Goal: Task Accomplishment & Management: Use online tool/utility

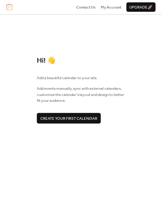
click at [104, 66] on div "Hi! 👋 Add a beautiful calendar to your site. Add events manually, sync with ext…" at bounding box center [81, 89] width 88 height 67
click at [92, 118] on span "Create your first calendar" at bounding box center [68, 118] width 57 height 6
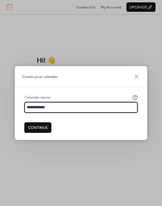
type input "**********"
click at [37, 131] on span "Continue" at bounding box center [38, 128] width 20 height 6
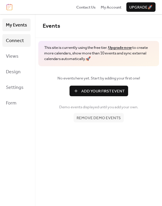
click at [17, 35] on link "Connect" at bounding box center [16, 40] width 28 height 13
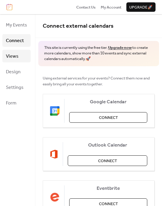
click at [22, 57] on link "Views" at bounding box center [16, 56] width 28 height 13
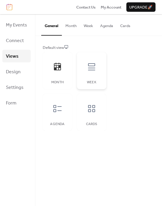
click at [84, 62] on div at bounding box center [92, 67] width 18 height 18
click at [62, 69] on div at bounding box center [58, 67] width 18 height 18
click at [70, 25] on button "Month" at bounding box center [71, 24] width 18 height 21
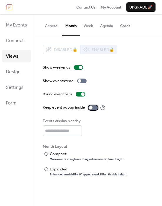
click at [95, 108] on div at bounding box center [92, 107] width 9 height 5
click at [91, 108] on div at bounding box center [92, 107] width 9 height 5
click at [77, 129] on input "*" at bounding box center [62, 130] width 39 height 11
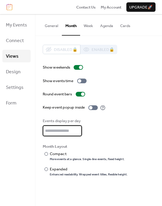
click at [77, 129] on input "*" at bounding box center [62, 130] width 39 height 11
click at [77, 129] on input "**" at bounding box center [62, 130] width 39 height 11
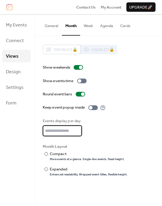
click at [77, 129] on input "**" at bounding box center [62, 130] width 39 height 11
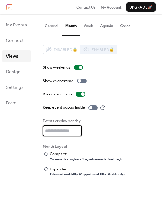
click at [77, 129] on input "**" at bounding box center [62, 130] width 39 height 11
type input "**"
click at [77, 129] on input "**" at bounding box center [62, 130] width 39 height 11
click at [89, 27] on button "Week" at bounding box center [88, 24] width 16 height 21
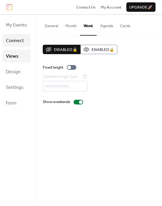
click at [17, 36] on span "Connect" at bounding box center [15, 40] width 18 height 9
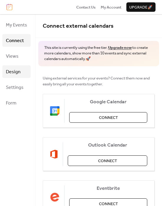
click at [24, 75] on link "Design" at bounding box center [16, 71] width 28 height 13
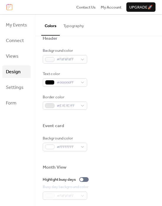
scroll to position [281, 0]
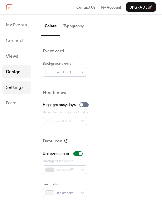
click at [22, 92] on link "Settings" at bounding box center [16, 87] width 28 height 13
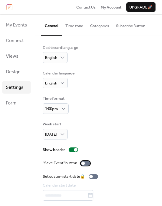
click at [89, 163] on div at bounding box center [85, 163] width 9 height 5
click at [78, 29] on button "Time zone" at bounding box center [74, 24] width 25 height 21
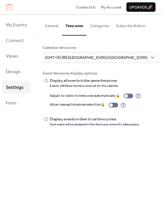
click at [112, 29] on button "Categories" at bounding box center [99, 24] width 26 height 21
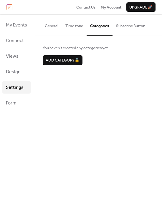
click at [134, 33] on button "Subscribe Button" at bounding box center [130, 24] width 36 height 21
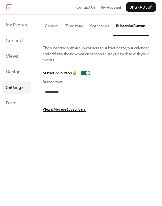
click at [55, 27] on button "General" at bounding box center [51, 24] width 21 height 21
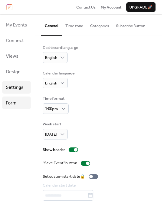
click at [17, 98] on link "Form" at bounding box center [16, 102] width 28 height 13
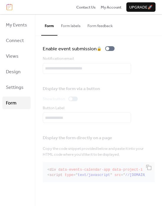
click at [79, 29] on button "Form labels" at bounding box center [70, 24] width 26 height 21
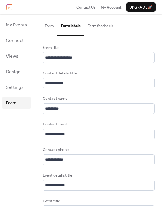
click at [92, 24] on button "Form feedback" at bounding box center [100, 24] width 32 height 21
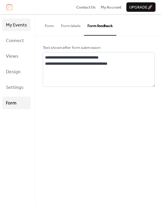
click at [25, 25] on span "My Events" at bounding box center [16, 25] width 21 height 9
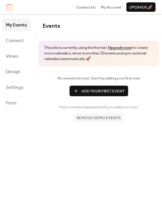
click at [103, 94] on span "Add Your First Event" at bounding box center [102, 91] width 43 height 6
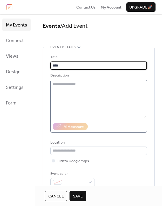
type input "****"
click at [101, 96] on textarea at bounding box center [98, 99] width 96 height 38
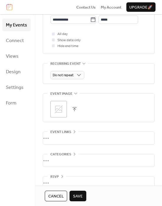
scroll to position [235, 0]
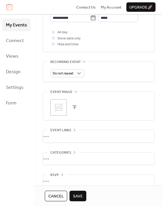
type textarea "****"
click at [75, 193] on span "Save" at bounding box center [78, 196] width 10 height 6
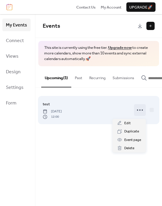
click at [141, 113] on icon at bounding box center [139, 109] width 9 height 9
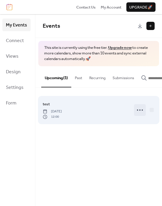
click at [139, 113] on icon at bounding box center [139, 109] width 9 height 9
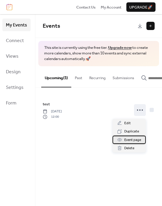
click at [132, 139] on span "Event page" at bounding box center [132, 140] width 17 height 6
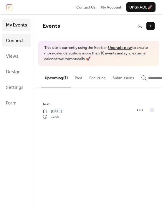
drag, startPoint x: 159, startPoint y: 0, endPoint x: 22, endPoint y: 41, distance: 142.8
click at [22, 41] on span "Connect" at bounding box center [15, 40] width 18 height 9
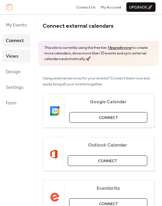
click at [19, 55] on link "Views" at bounding box center [16, 56] width 28 height 13
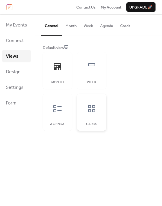
click at [92, 111] on icon at bounding box center [91, 108] width 7 height 7
click at [119, 27] on button "Cards" at bounding box center [124, 24] width 17 height 21
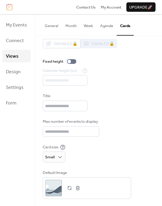
scroll to position [8, 0]
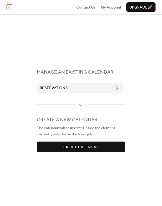
click at [81, 87] on button "Reservations" at bounding box center [80, 87] width 86 height 9
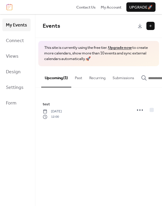
click at [148, 24] on button at bounding box center [150, 26] width 8 height 8
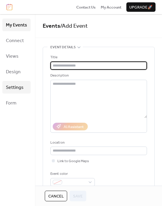
click at [16, 88] on span "Settings" at bounding box center [15, 87] width 18 height 9
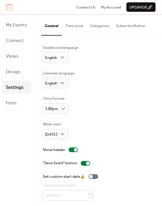
click at [102, 26] on button "Categories" at bounding box center [99, 24] width 26 height 21
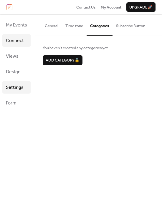
click at [22, 36] on span "Connect" at bounding box center [15, 40] width 18 height 9
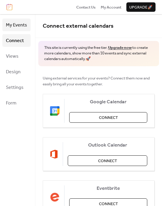
click at [10, 26] on span "My Events" at bounding box center [16, 25] width 21 height 9
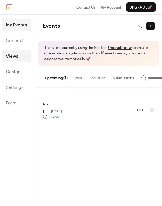
click at [18, 54] on span "Views" at bounding box center [12, 56] width 13 height 9
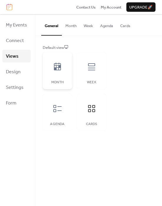
click at [66, 69] on div "Month" at bounding box center [57, 70] width 29 height 37
click at [81, 64] on div "Week" at bounding box center [91, 70] width 29 height 37
click at [63, 107] on div at bounding box center [58, 109] width 18 height 18
click at [88, 73] on div at bounding box center [92, 67] width 18 height 18
click at [18, 72] on span "Design" at bounding box center [13, 71] width 15 height 9
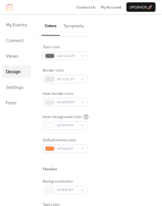
scroll to position [75, 0]
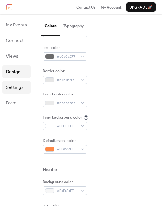
click at [14, 88] on span "Settings" at bounding box center [15, 87] width 18 height 9
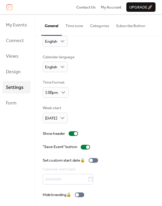
scroll to position [17, 0]
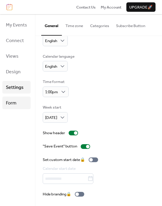
click at [17, 103] on link "Form" at bounding box center [16, 102] width 28 height 13
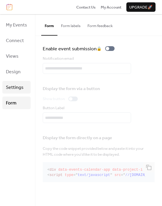
click at [16, 86] on span "Settings" at bounding box center [15, 87] width 18 height 9
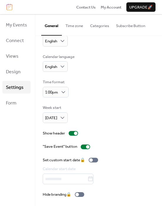
scroll to position [17, 0]
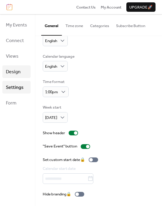
click at [16, 70] on span "Design" at bounding box center [13, 71] width 15 height 9
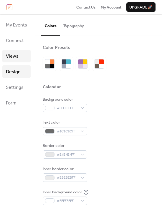
click at [11, 51] on link "Views" at bounding box center [16, 56] width 28 height 13
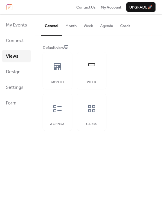
click at [66, 32] on button "Month" at bounding box center [71, 24] width 18 height 21
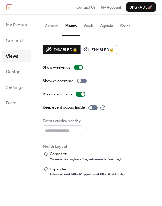
click at [90, 24] on button "Week" at bounding box center [88, 24] width 16 height 21
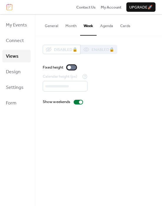
click at [74, 66] on div at bounding box center [71, 67] width 9 height 5
click at [71, 66] on div at bounding box center [71, 67] width 9 height 5
click at [102, 29] on button "Agenda" at bounding box center [106, 24] width 20 height 21
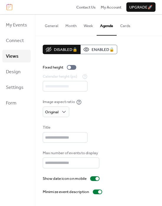
click at [56, 27] on button "General" at bounding box center [51, 24] width 21 height 21
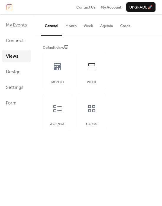
click at [81, 26] on button "Week" at bounding box center [88, 24] width 16 height 21
